Goal: Check status: Check status

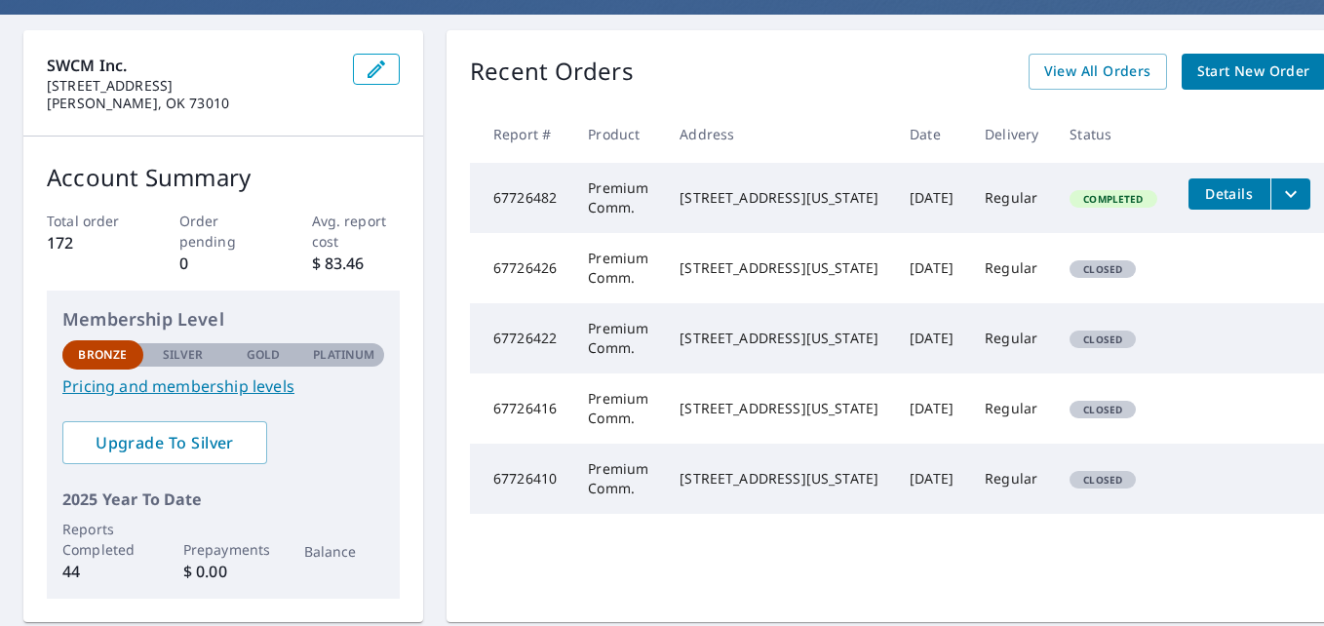
scroll to position [59, 0]
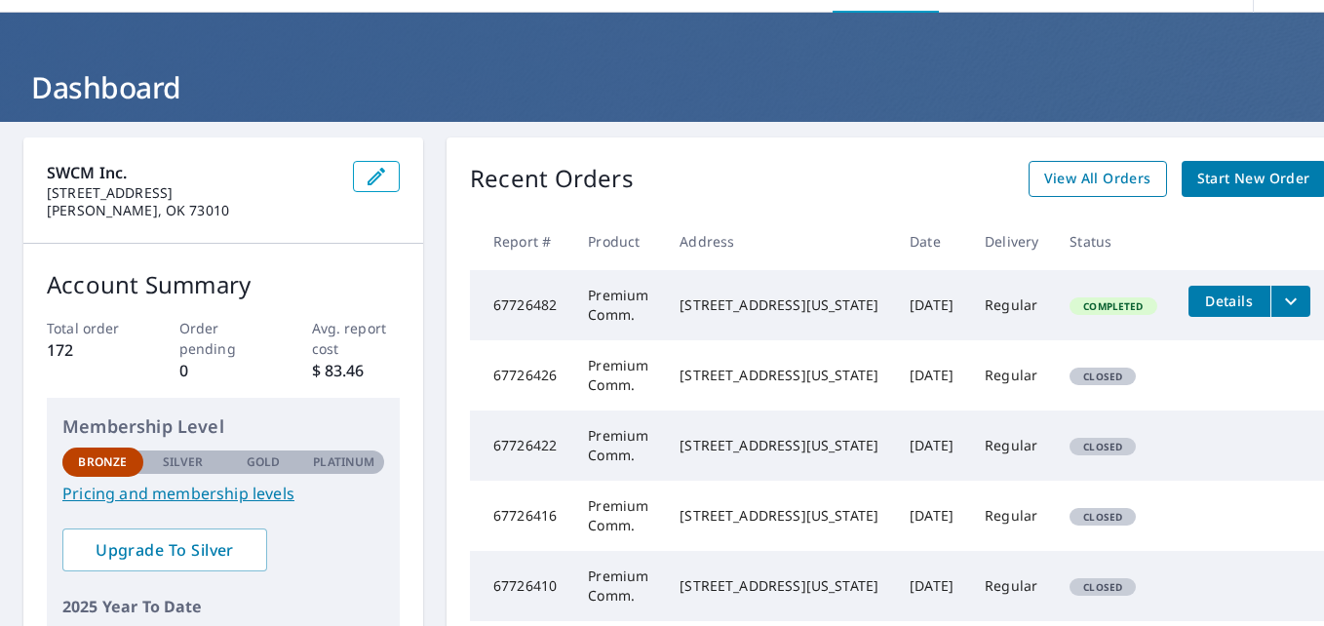
click at [1045, 175] on span "View All Orders" at bounding box center [1098, 179] width 107 height 24
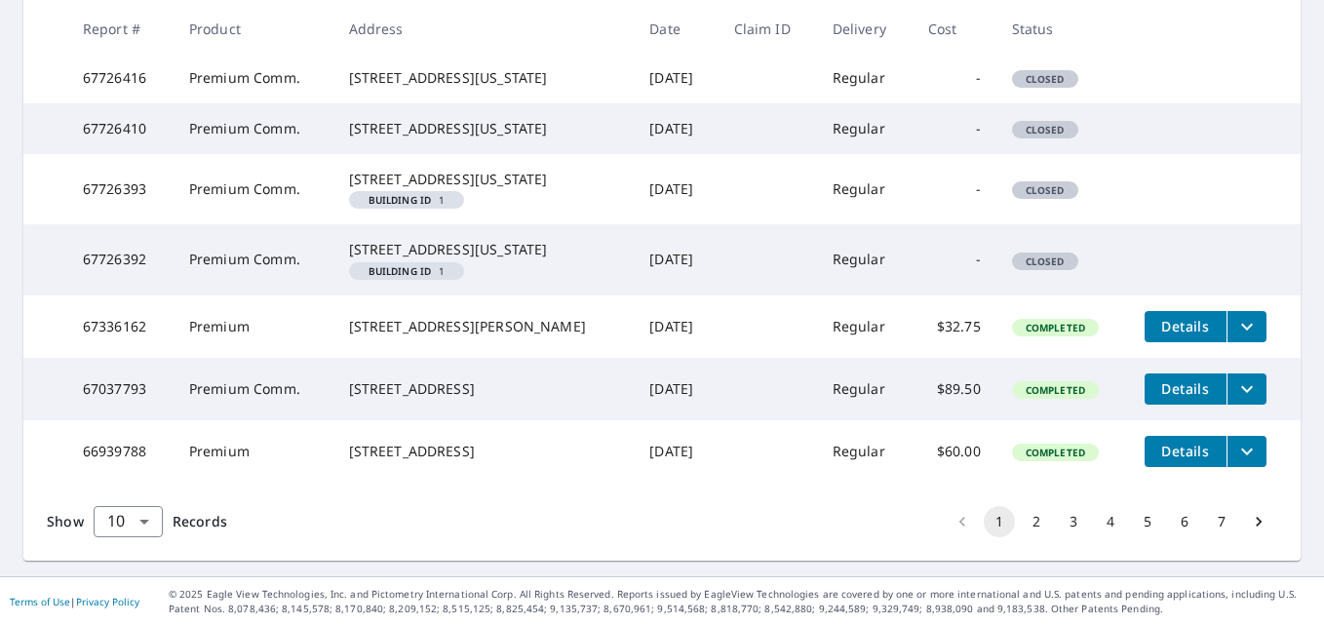
scroll to position [691, 0]
click at [1021, 526] on button "2" at bounding box center [1036, 521] width 31 height 31
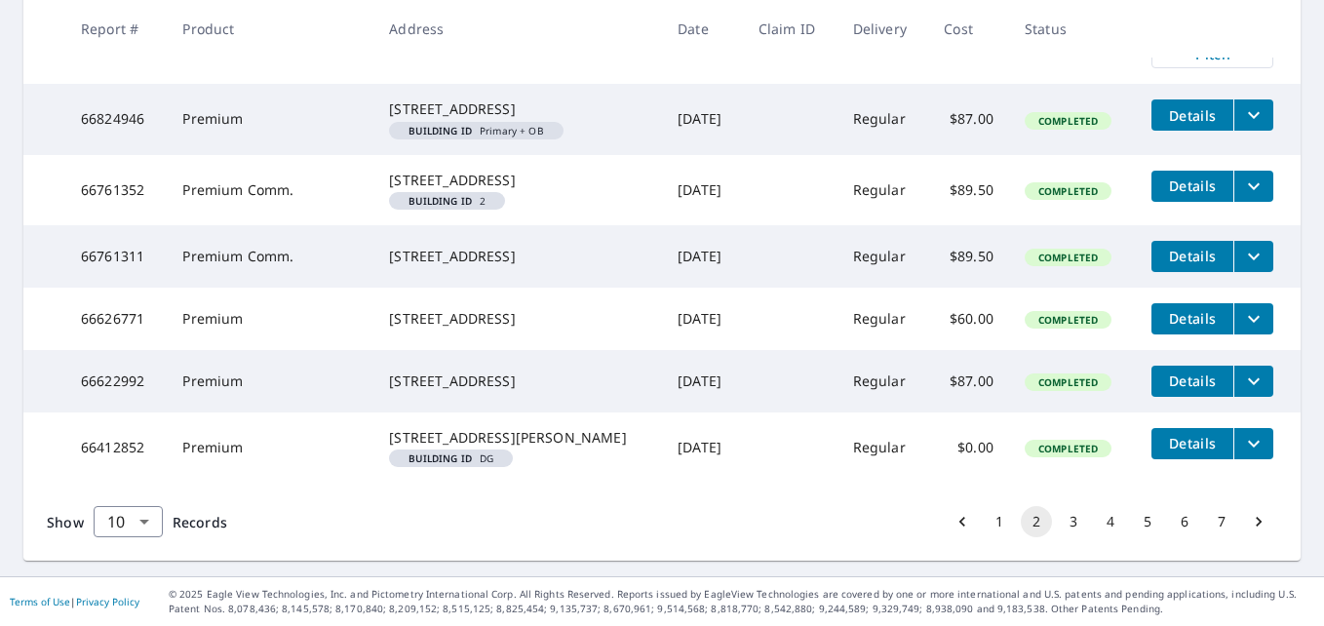
scroll to position [766, 0]
click at [1063, 521] on button "3" at bounding box center [1073, 521] width 31 height 31
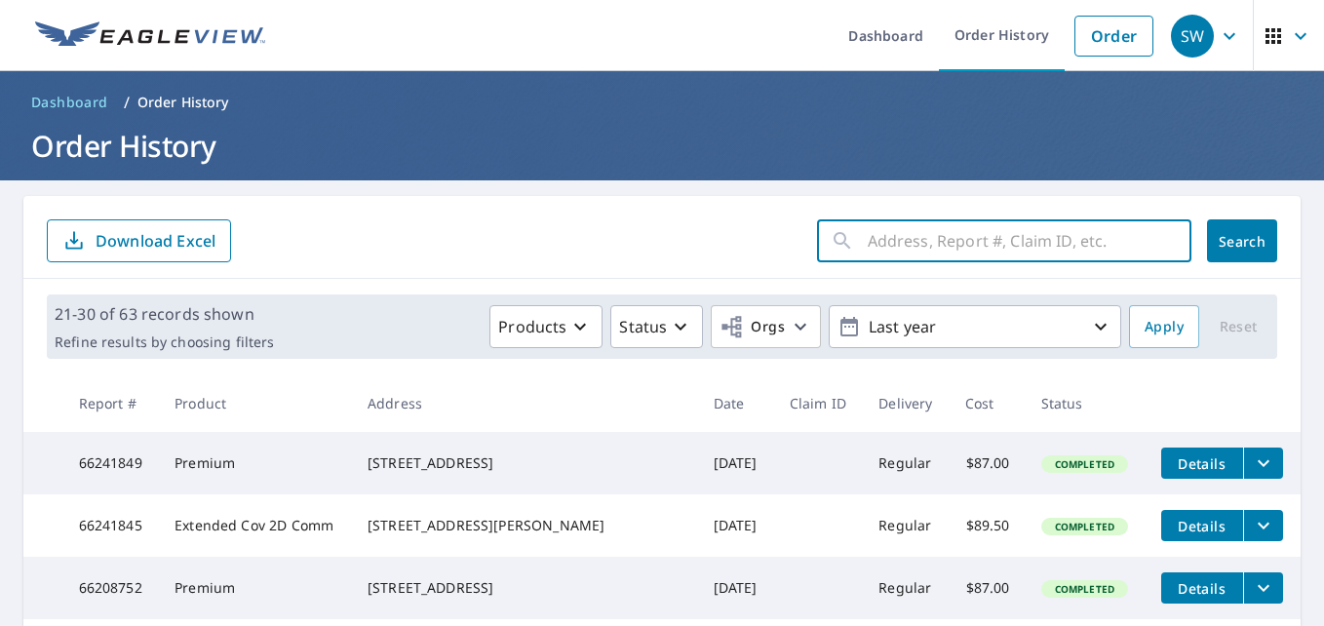
click at [903, 235] on input "text" at bounding box center [1030, 241] width 324 height 55
paste input "[STREET_ADDRESS]"
type input "[STREET_ADDRESS]"
click at [1227, 237] on span "Search" at bounding box center [1242, 241] width 39 height 19
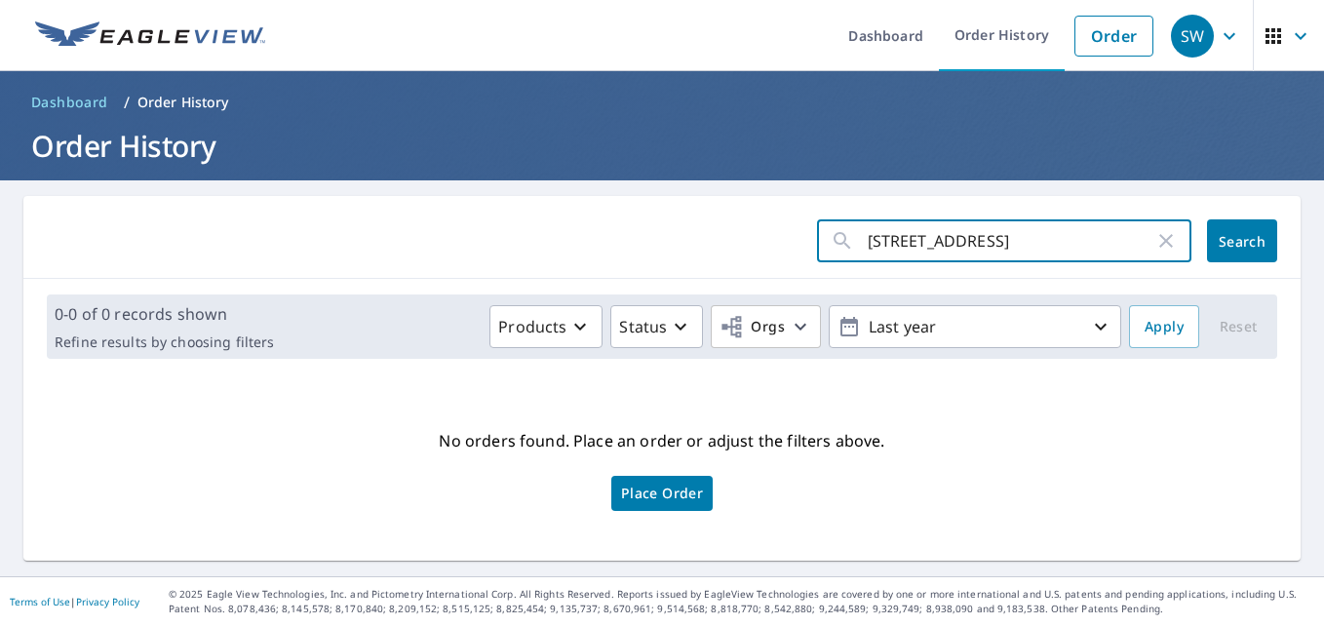
drag, startPoint x: 980, startPoint y: 238, endPoint x: 756, endPoint y: 245, distance: 224.4
click at [756, 246] on form "[STREET_ADDRESS] ​ Search" at bounding box center [662, 240] width 1231 height 43
paste input "[STREET_ADDRESS]?"
type input "[STREET_ADDRESS]"
